Goal: Information Seeking & Learning: Learn about a topic

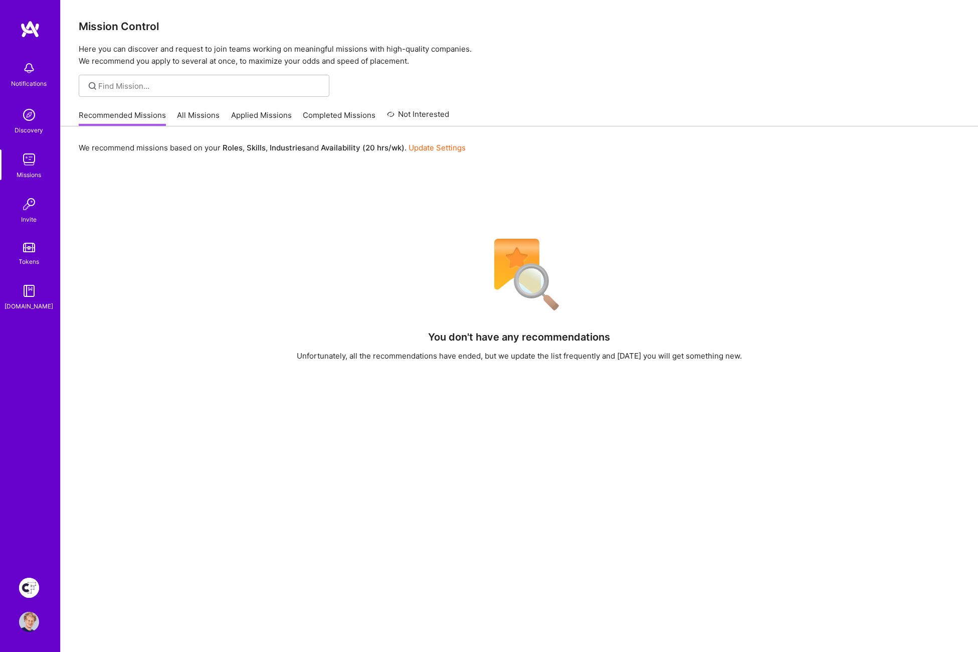
click at [189, 119] on link "All Missions" at bounding box center [199, 118] width 43 height 17
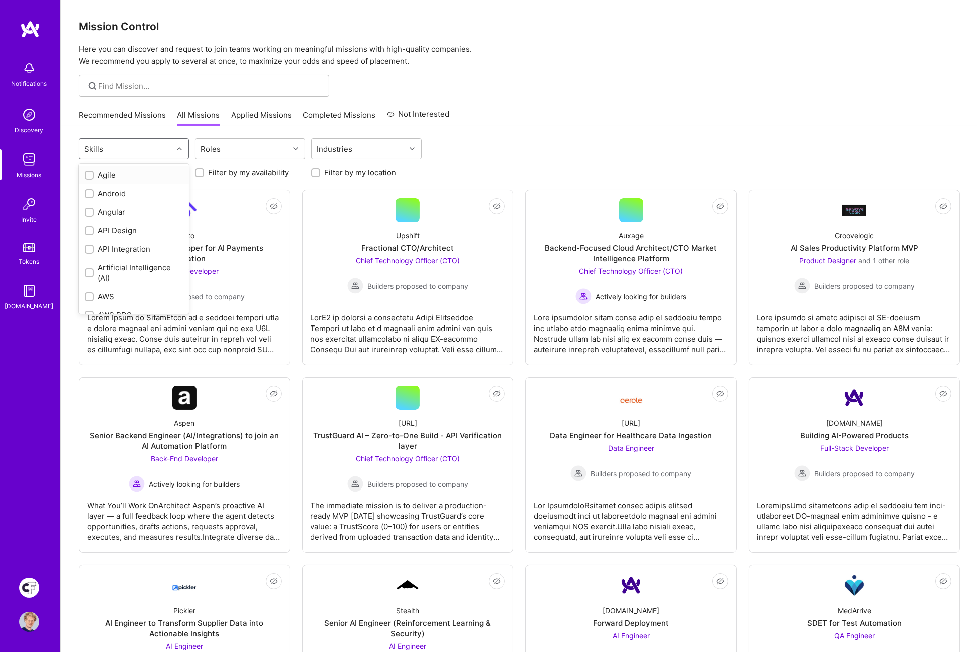
click at [121, 147] on div "Skills" at bounding box center [126, 149] width 94 height 20
click at [91, 264] on input "checkbox" at bounding box center [90, 266] width 7 height 7
checkbox input "true"
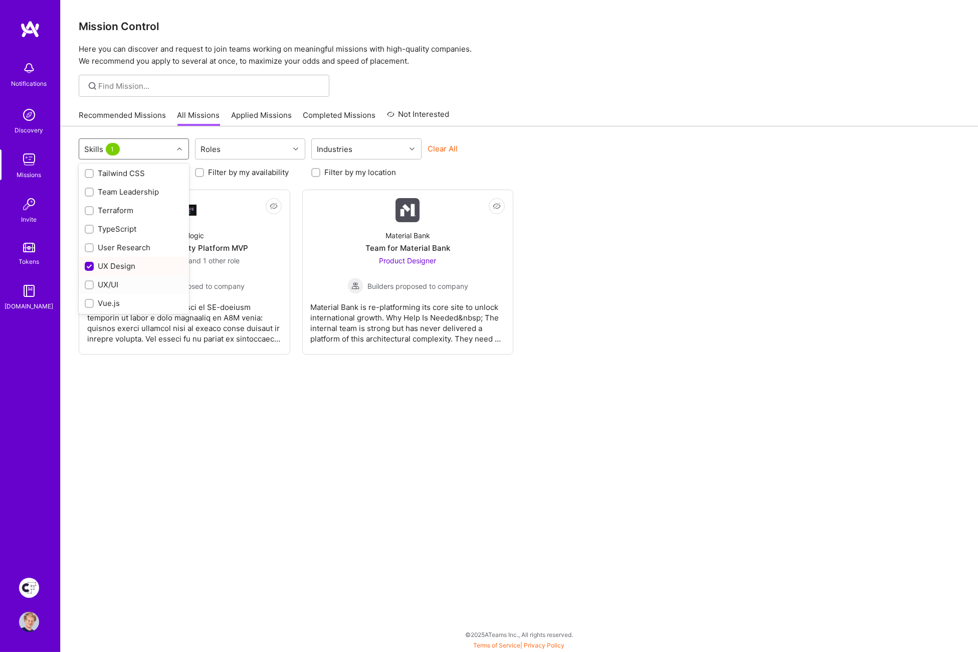
click at [89, 282] on input "checkbox" at bounding box center [90, 285] width 7 height 7
checkbox input "true"
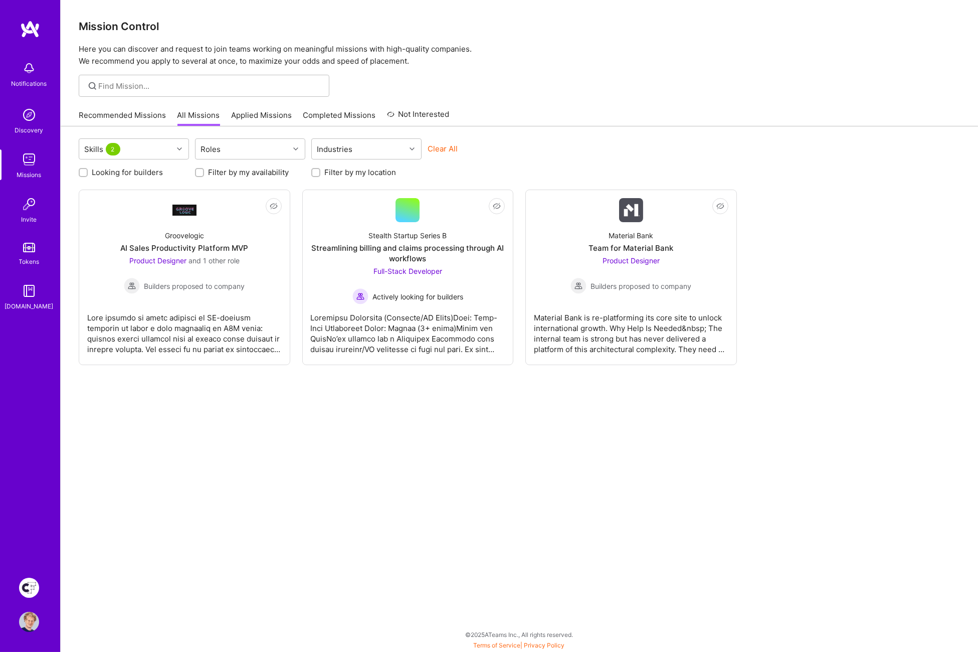
click at [826, 269] on div "Not Interested Groovelogic AI Sales Productivity Platform MVP Product Designer …" at bounding box center [520, 278] width 882 height 176
